Goal: Complete application form

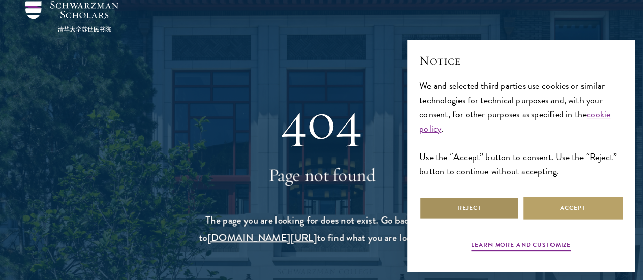
click at [437, 201] on button "Reject" at bounding box center [470, 208] width 100 height 23
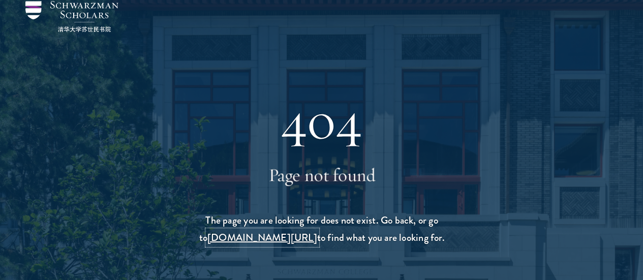
click at [317, 239] on link "schwarzmanscholars.org/search" at bounding box center [262, 237] width 110 height 15
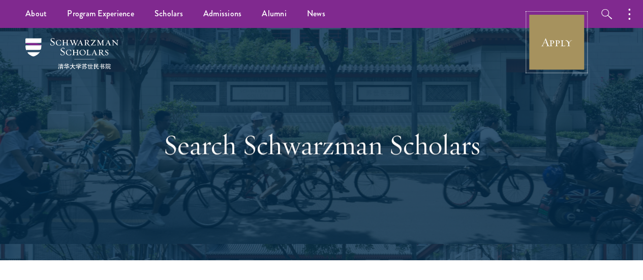
click at [558, 56] on link "Apply" at bounding box center [556, 42] width 57 height 57
